Goal: Information Seeking & Learning: Learn about a topic

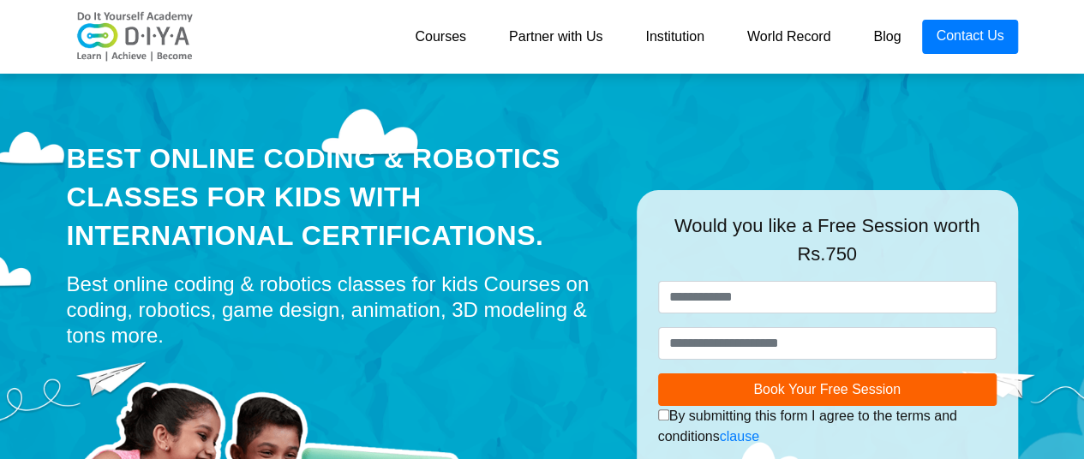
click at [433, 40] on link "Courses" at bounding box center [440, 37] width 94 height 34
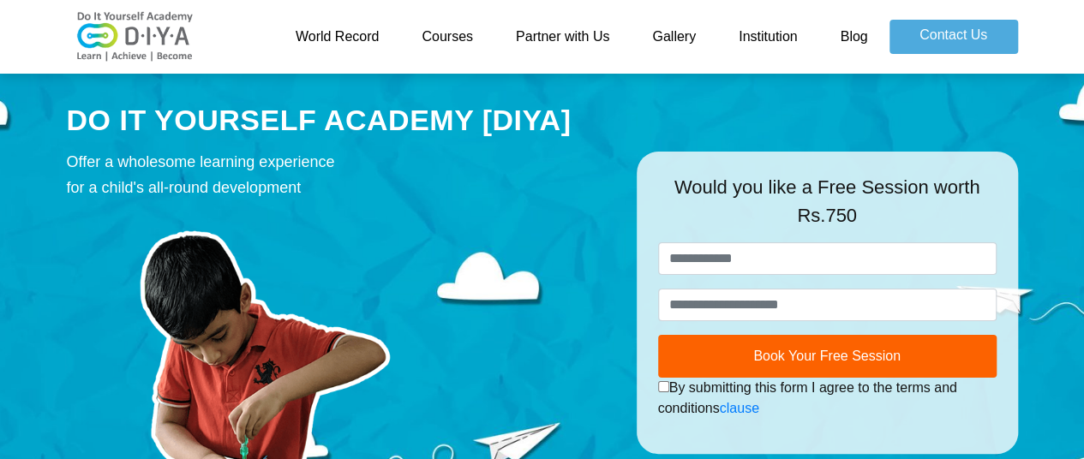
click at [569, 40] on link "Partner with Us" at bounding box center [562, 37] width 136 height 34
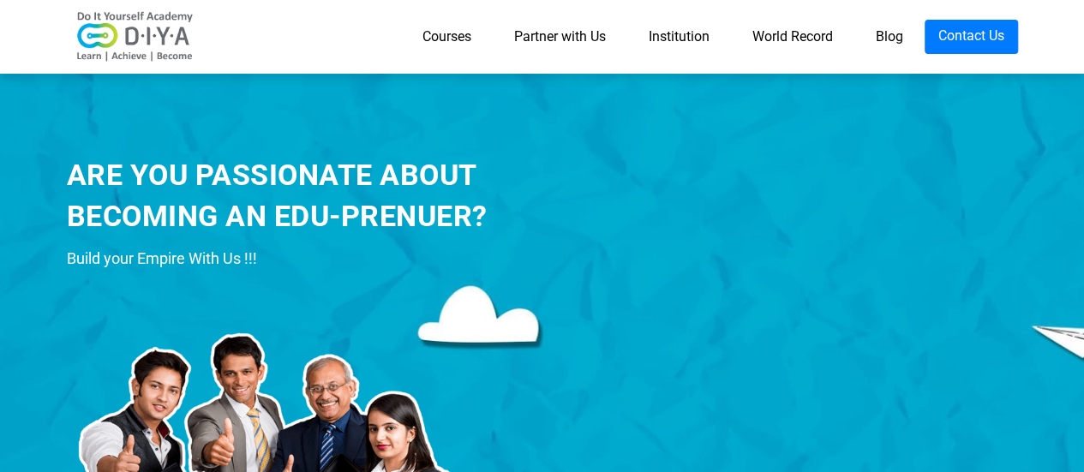
click at [675, 41] on link "Institution" at bounding box center [679, 37] width 104 height 34
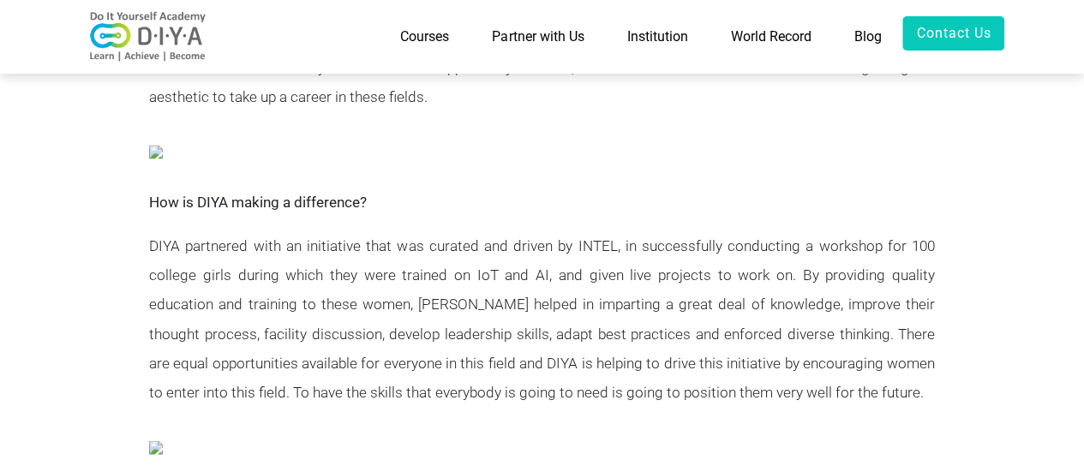
scroll to position [1603, 0]
